Goal: Task Accomplishment & Management: Complete application form

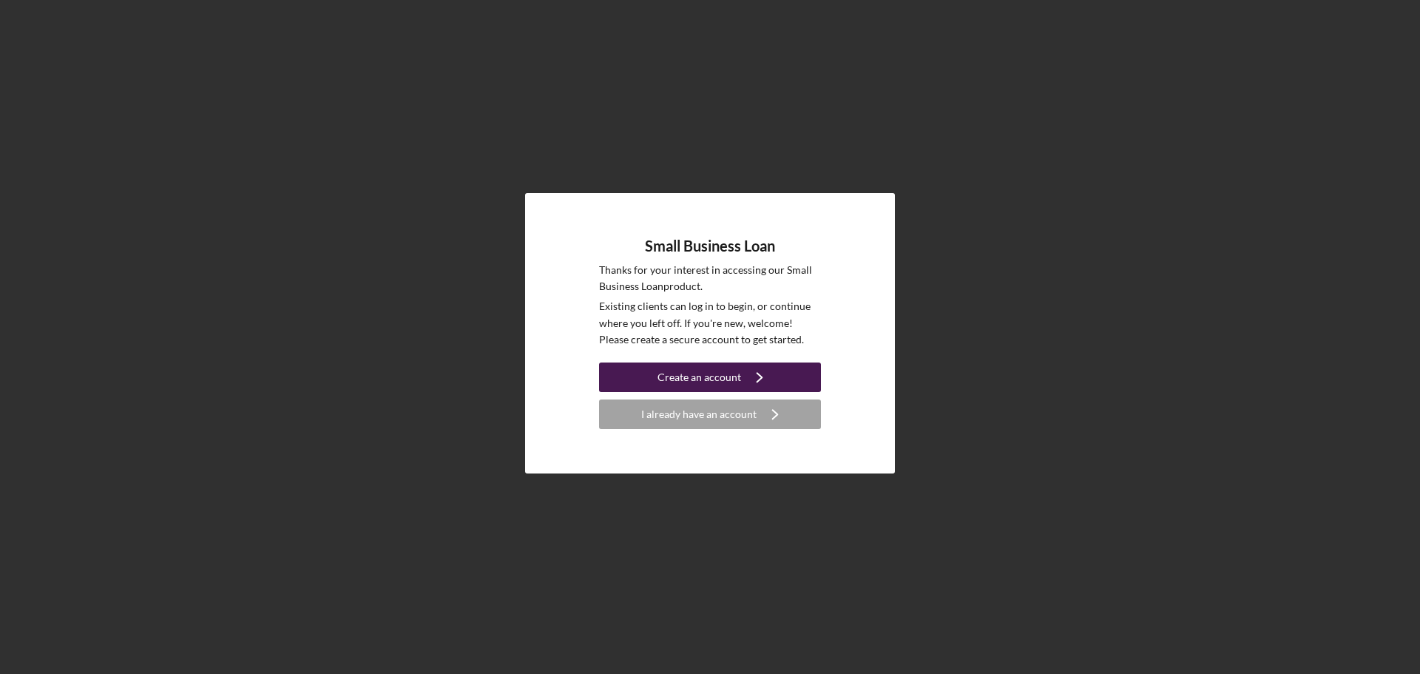
click at [699, 369] on div "Create an account" at bounding box center [699, 377] width 84 height 30
